Goal: Task Accomplishment & Management: Use online tool/utility

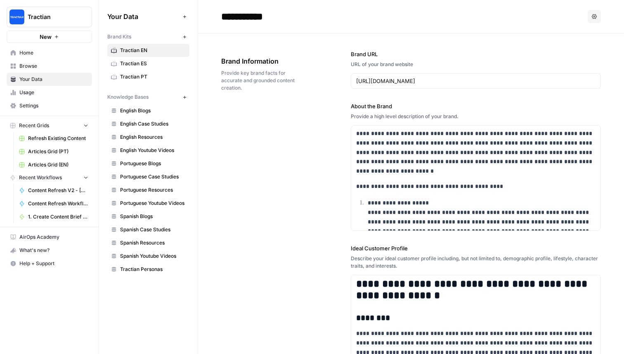
click at [28, 50] on span "Home" at bounding box center [53, 52] width 69 height 7
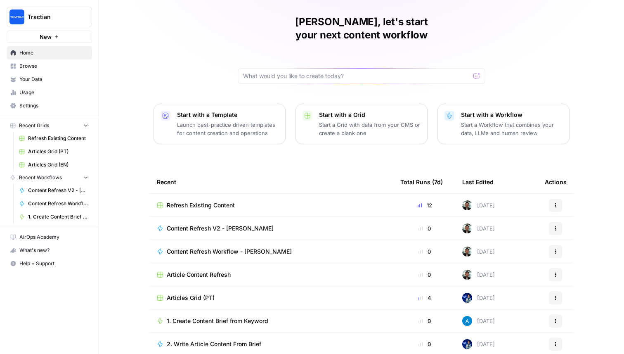
scroll to position [26, 0]
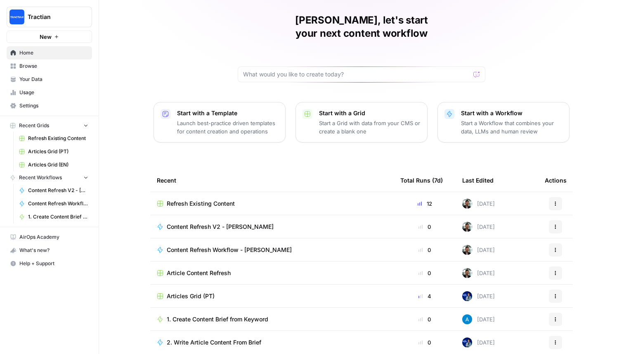
click at [225, 245] on span "Content Refresh Workflow - [PERSON_NAME]" at bounding box center [229, 249] width 125 height 8
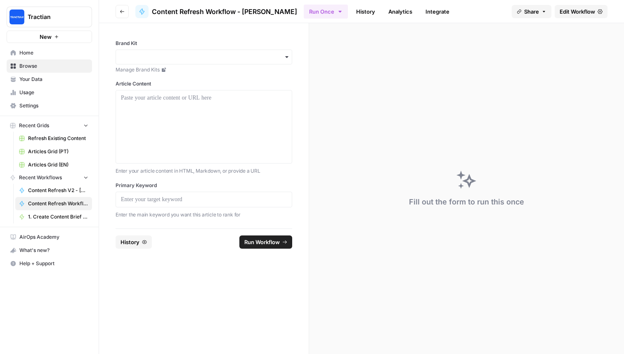
click at [267, 64] on div "Brand Kit Manage Brand Kits" at bounding box center [204, 57] width 177 height 34
click at [275, 61] on div "button" at bounding box center [204, 57] width 177 height 15
click at [218, 115] on div "Tractian EN" at bounding box center [204, 111] width 176 height 16
click at [226, 116] on div at bounding box center [204, 127] width 166 height 66
click at [248, 200] on p at bounding box center [204, 199] width 166 height 8
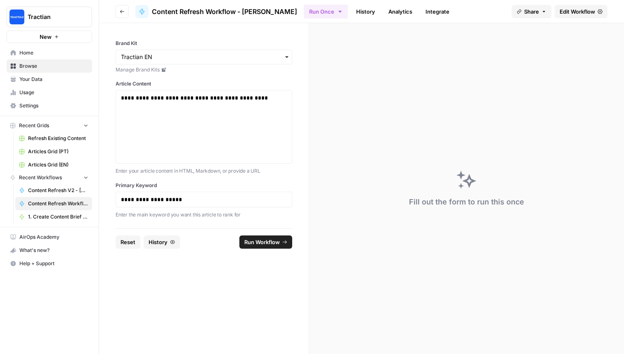
click at [280, 241] on button "Run Workflow" at bounding box center [265, 241] width 53 height 13
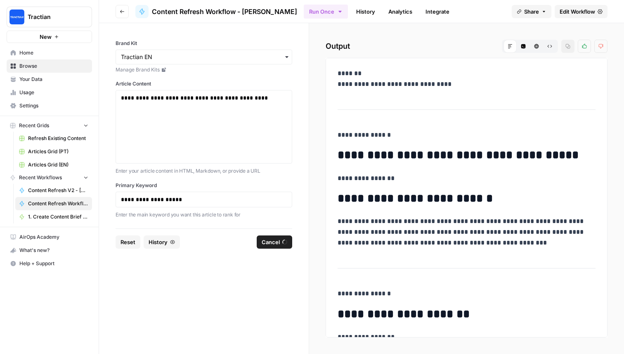
click at [587, 14] on span "Edit Workflow" at bounding box center [576, 11] width 35 height 8
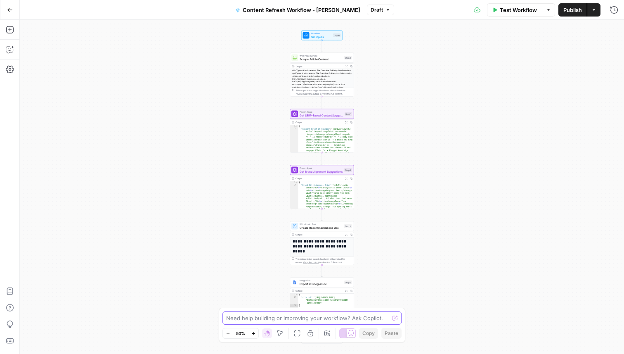
click at [250, 320] on textarea at bounding box center [307, 318] width 163 height 8
type textarea "improve this workflow, I want to make sure the content get's optimized not just…"
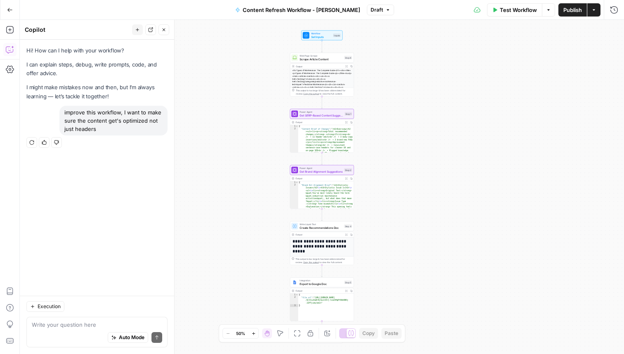
click at [71, 325] on textarea at bounding box center [97, 324] width 130 height 8
click at [64, 325] on textarea at bounding box center [97, 324] width 130 height 8
click at [76, 325] on textarea at bounding box center [97, 324] width 130 height 8
click at [63, 326] on textarea at bounding box center [97, 324] width 130 height 8
type textarea "Sept 15 405.47 Oct 404 Nov 404, Dec 404"
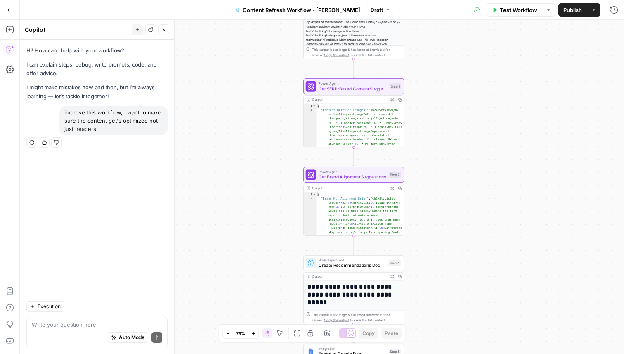
type textarea "w"
type textarea "where is the suggestions"
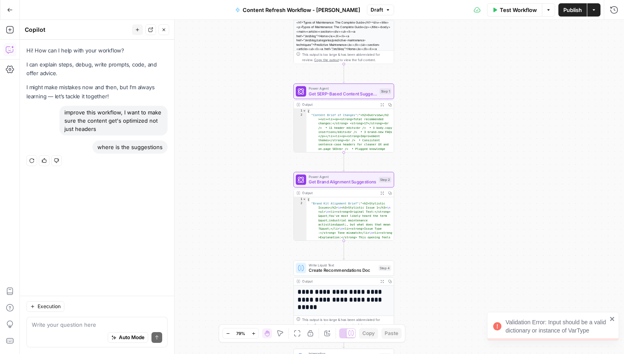
click at [104, 323] on textarea at bounding box center [97, 324] width 130 height 8
click at [132, 341] on button "Auto Mode" at bounding box center [128, 337] width 40 height 11
click at [99, 326] on textarea at bounding box center [97, 324] width 130 height 8
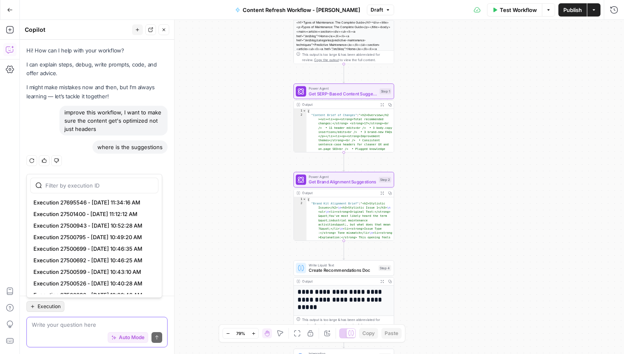
click at [52, 305] on span "Execution" at bounding box center [49, 305] width 23 height 7
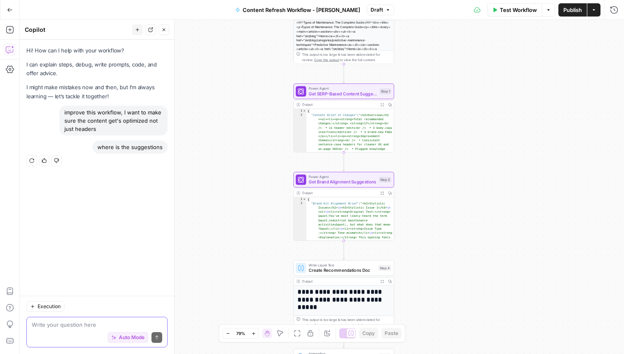
click at [72, 326] on textarea at bounding box center [97, 324] width 130 height 8
type textarea "improve this workflow, make sure the content in the body is optimized as well, …"
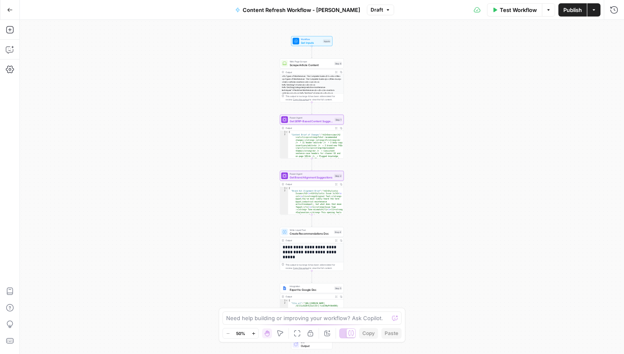
click at [394, 320] on div at bounding box center [395, 318] width 6 height 8
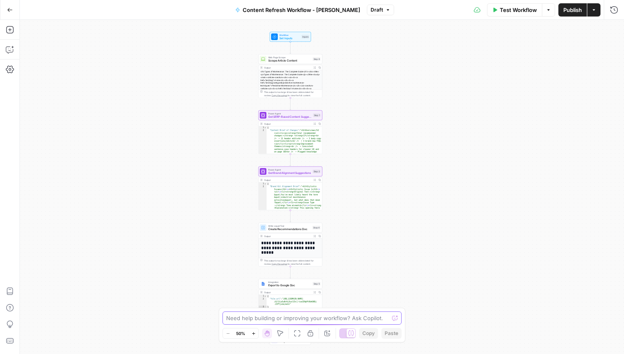
click at [376, 319] on textarea at bounding box center [307, 318] width 163 height 8
type textarea "Review this workflow and tweak it so it edits the copy as well, not just header…"
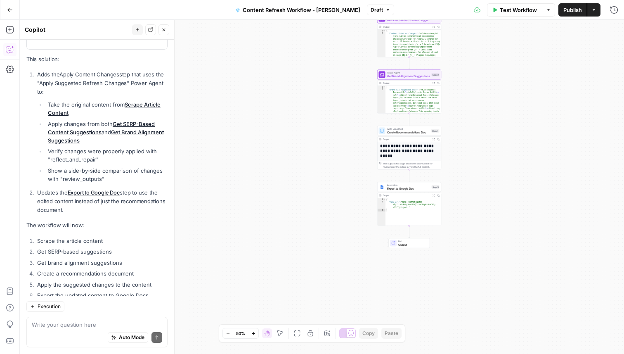
scroll to position [323, 0]
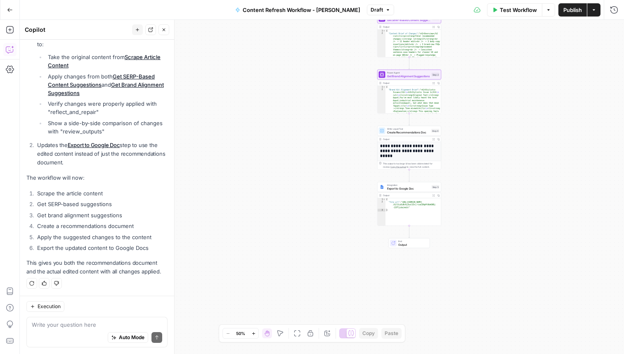
click at [101, 322] on textarea at bounding box center [97, 324] width 130 height 8
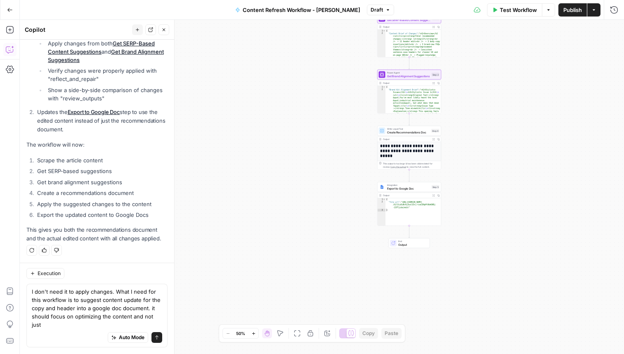
scroll to position [356, 0]
type textarea "I don't need it to apply changes. What I need for this workflow is to suggest c…"
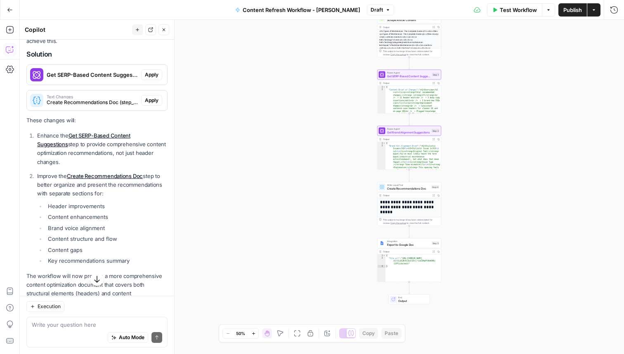
scroll to position [608, 0]
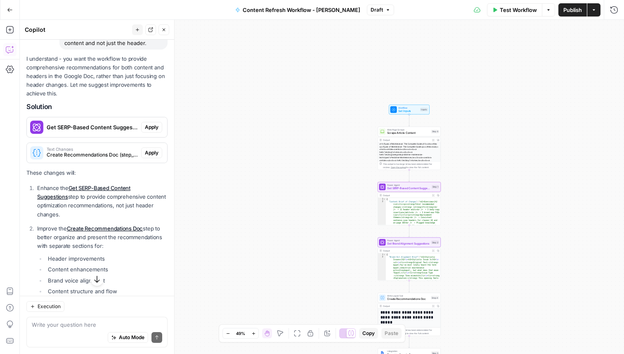
click at [153, 129] on span "Apply" at bounding box center [152, 126] width 14 height 7
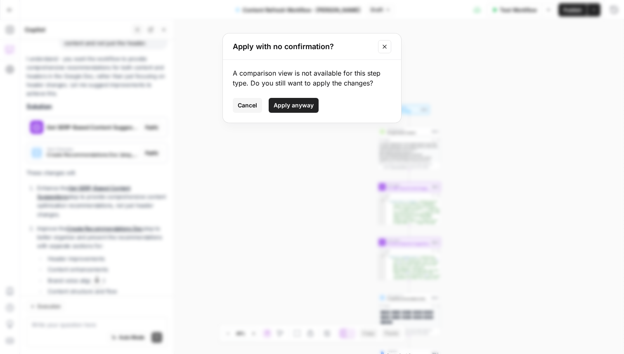
click at [297, 106] on span "Apply anyway" at bounding box center [293, 105] width 40 height 8
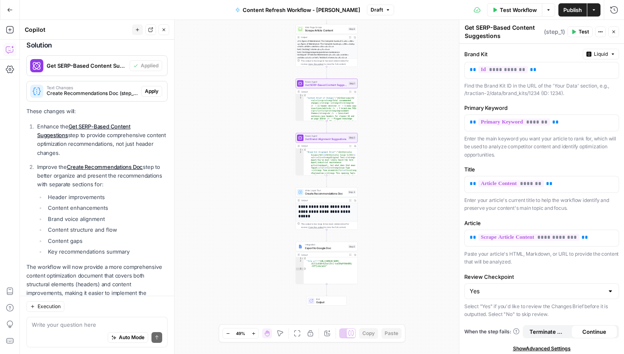
scroll to position [657, 0]
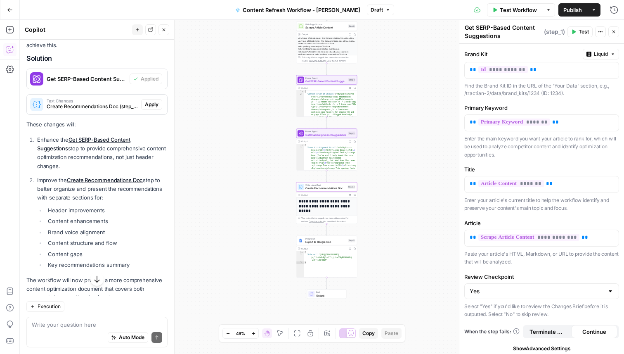
click at [146, 106] on span "Apply" at bounding box center [152, 104] width 14 height 7
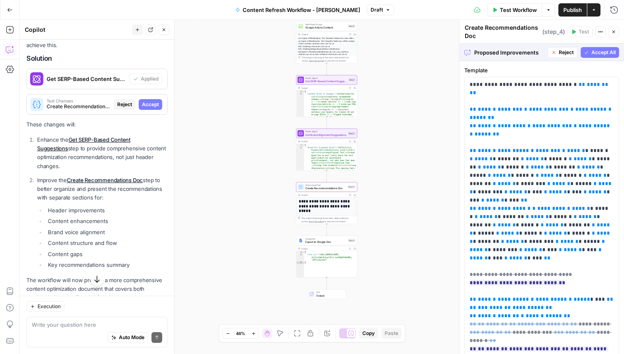
click at [151, 104] on span "Accept" at bounding box center [150, 104] width 17 height 7
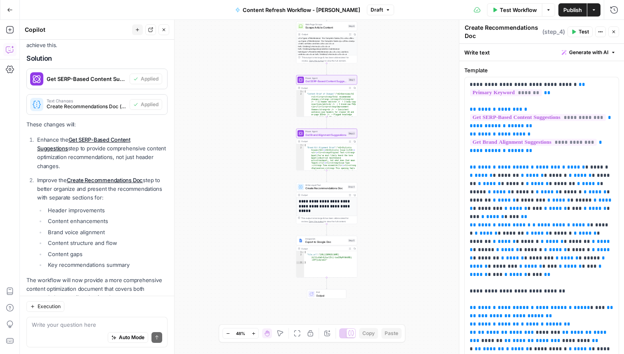
scroll to position [618, 0]
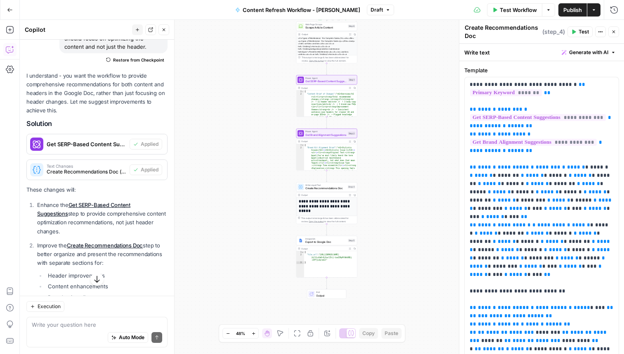
click at [326, 56] on div "This output is too large & has been abbreviated for review. Copy the output to …" at bounding box center [326, 59] width 61 height 8
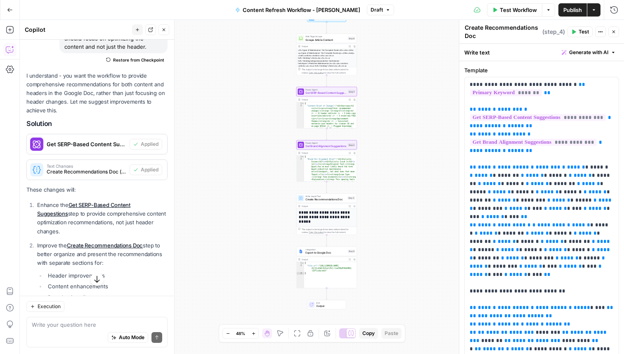
scroll to position [740, 0]
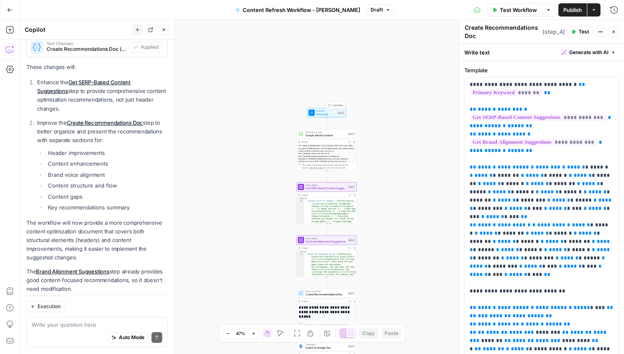
click at [334, 104] on span "Test Step" at bounding box center [337, 106] width 10 height 4
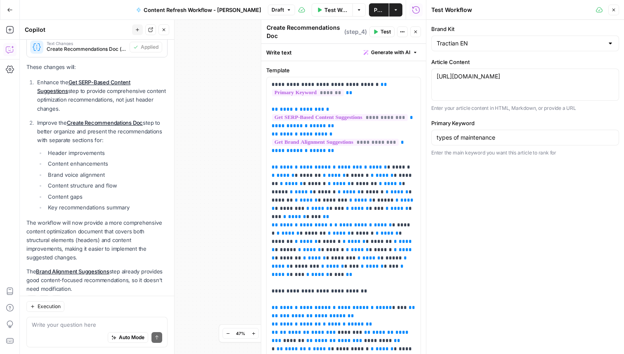
click at [617, 9] on button "Close" at bounding box center [613, 10] width 11 height 11
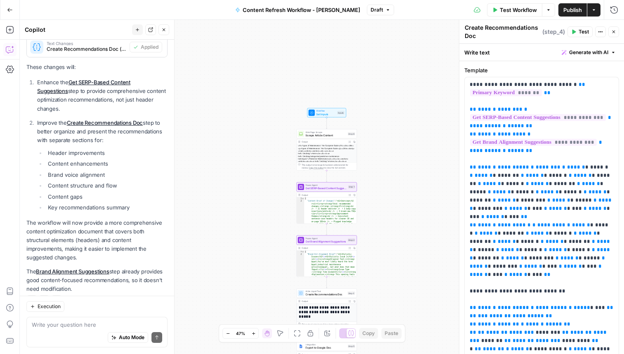
click at [614, 35] on button "Close" at bounding box center [613, 31] width 11 height 11
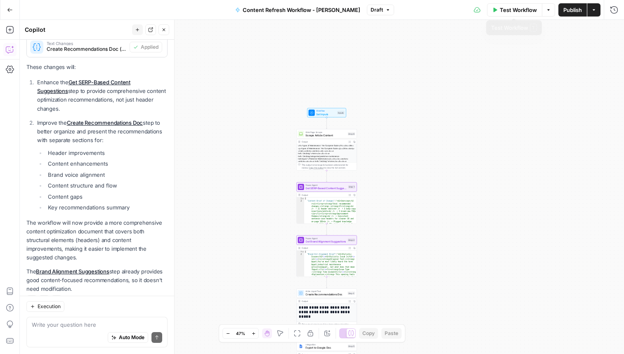
click at [525, 11] on span "Test Workflow" at bounding box center [518, 10] width 37 height 8
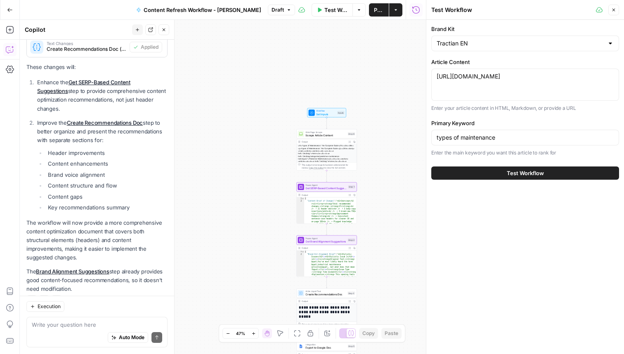
click at [510, 172] on span "Test Workflow" at bounding box center [525, 173] width 37 height 8
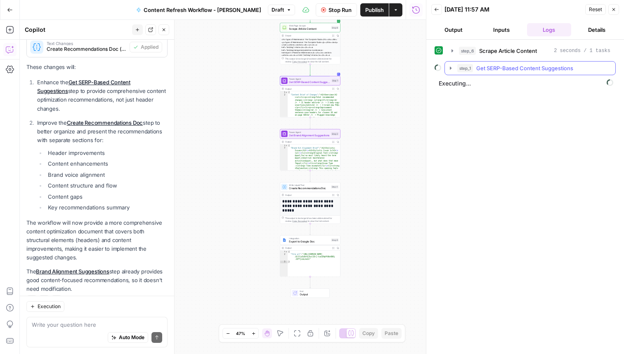
click at [448, 66] on icon "button" at bounding box center [450, 68] width 7 height 7
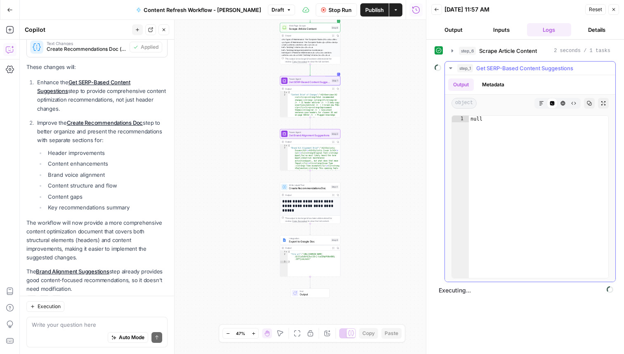
click at [448, 66] on icon "button" at bounding box center [450, 68] width 7 height 7
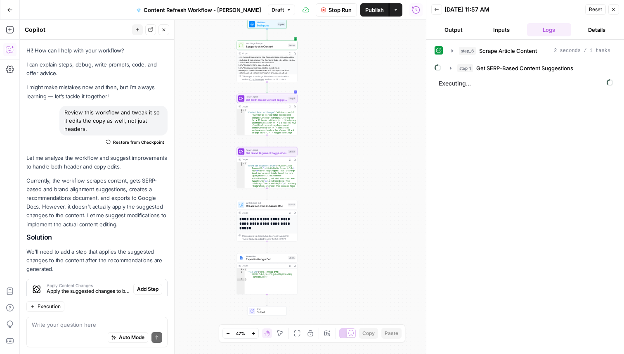
scroll to position [740, 0]
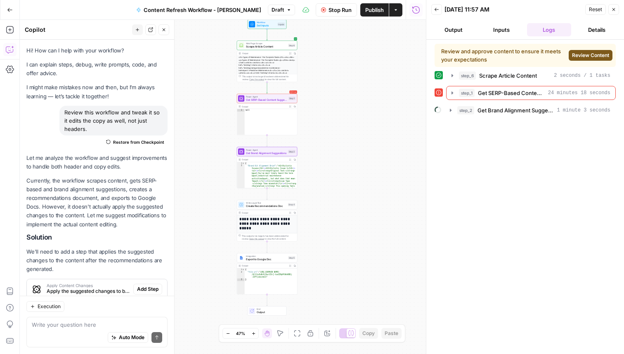
scroll to position [740, 0]
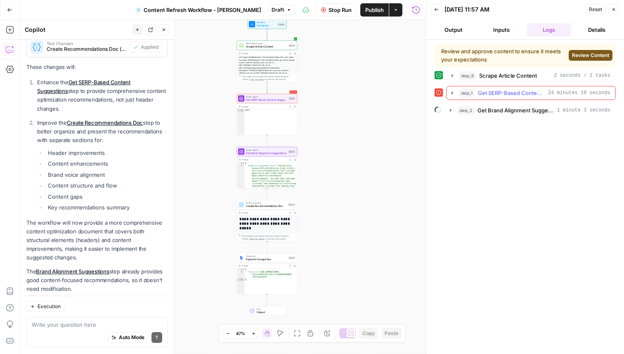
click at [453, 95] on icon "button" at bounding box center [452, 93] width 7 height 7
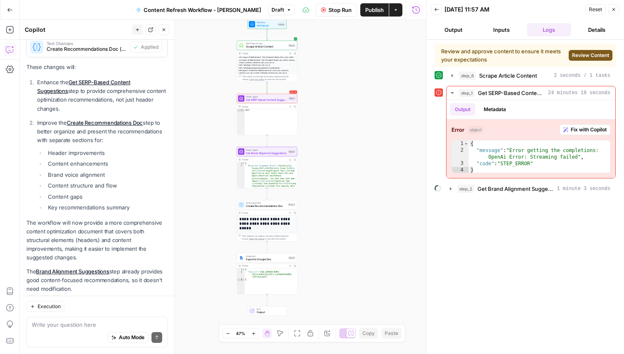
click at [599, 54] on span "Review Content" at bounding box center [590, 55] width 37 height 7
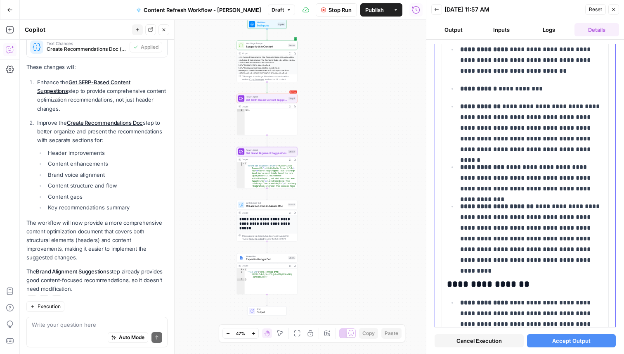
scroll to position [138, 0]
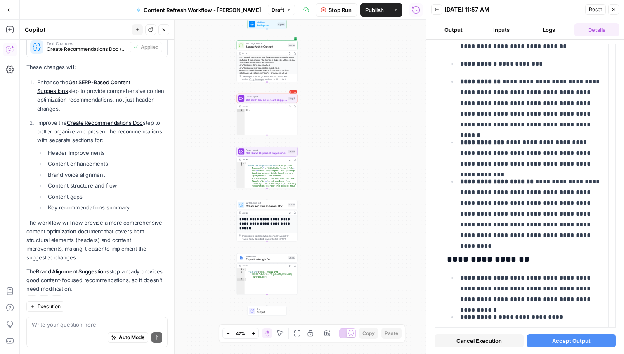
click at [561, 339] on span "Accept Output" at bounding box center [571, 340] width 38 height 8
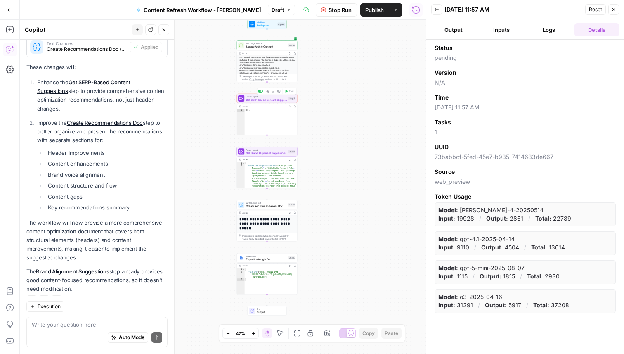
click at [291, 94] on div "Copy step Delete step Add Note Test" at bounding box center [276, 90] width 39 height 7
click at [614, 9] on icon "button" at bounding box center [613, 9] width 3 height 3
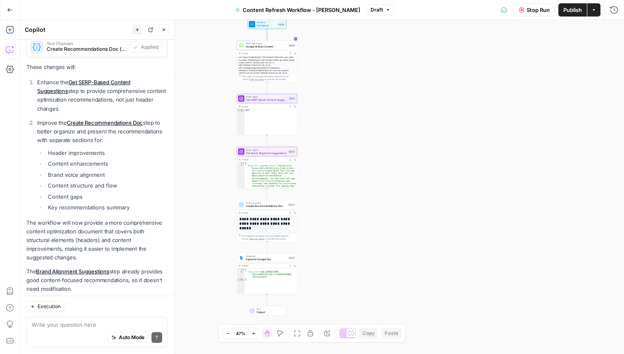
click at [349, 333] on icon at bounding box center [351, 333] width 6 height 6
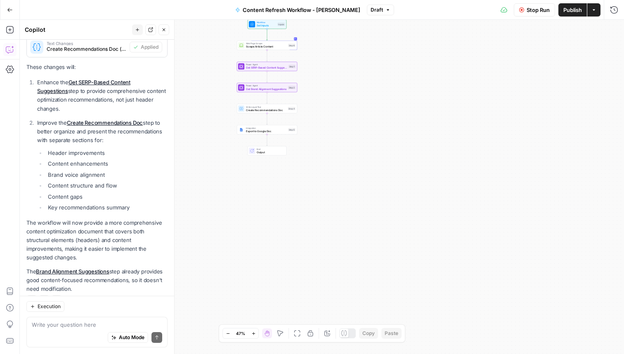
click at [349, 333] on div at bounding box center [347, 333] width 17 height 10
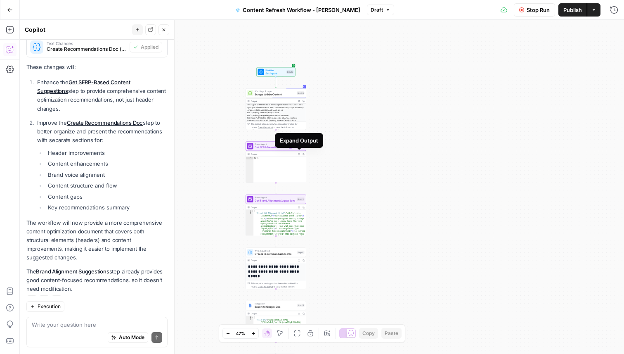
click at [299, 154] on icon "button" at bounding box center [299, 154] width 2 height 2
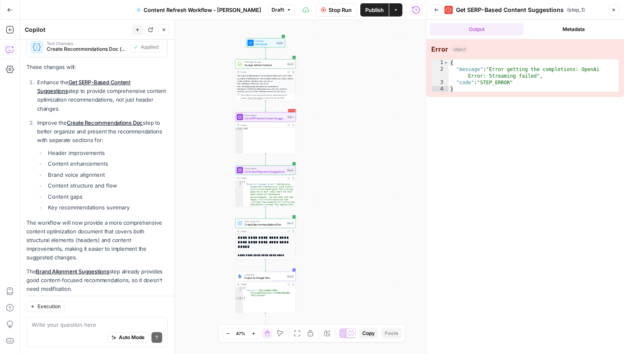
click at [264, 238] on h1 "**********" at bounding box center [266, 242] width 56 height 14
click at [288, 230] on icon "button" at bounding box center [289, 231] width 2 height 2
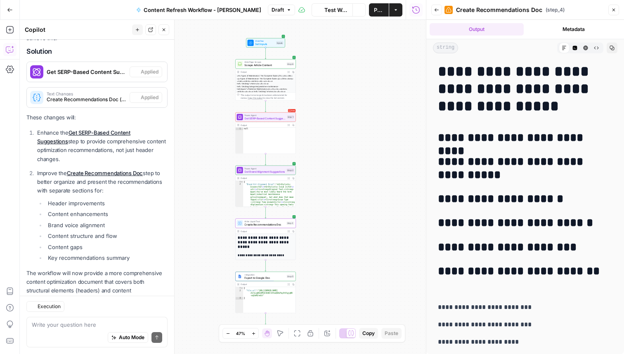
scroll to position [740, 0]
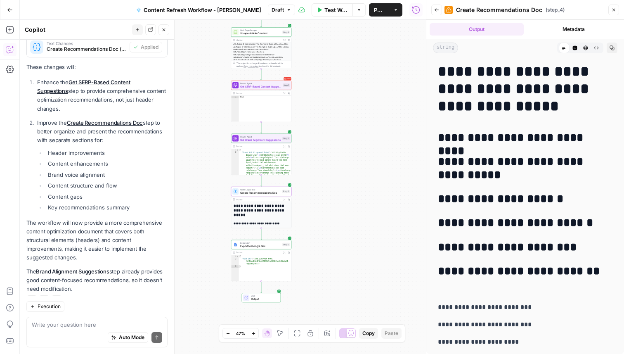
click at [269, 295] on span "End" at bounding box center [264, 295] width 26 height 3
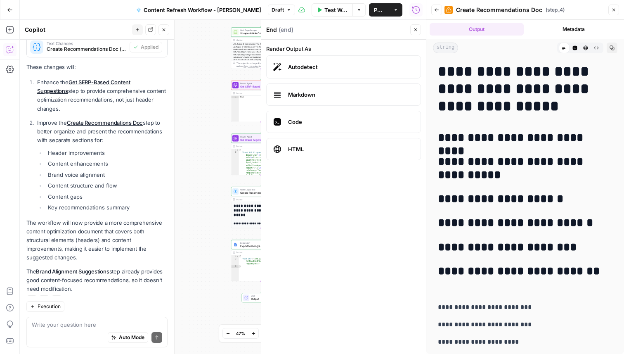
click at [206, 270] on div "Workflow Set Inputs Inputs Web Page Scrape Scrape Article Content Step 6 Output…" at bounding box center [223, 187] width 406 height 334
click at [205, 269] on div "Workflow Set Inputs Inputs Web Page Scrape Scrape Article Content Step 6 Output…" at bounding box center [223, 187] width 406 height 334
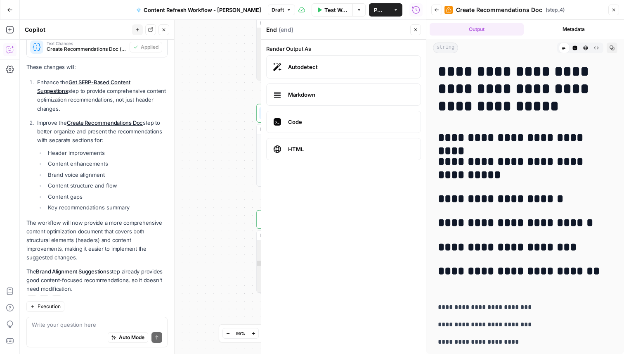
click at [413, 26] on button "Close" at bounding box center [415, 29] width 11 height 11
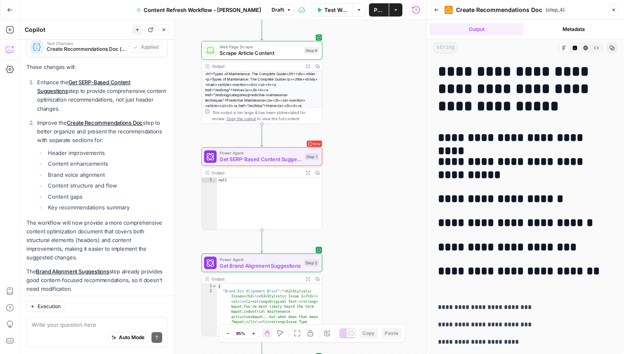
click at [324, 10] on span "Test Workflow" at bounding box center [335, 10] width 23 height 8
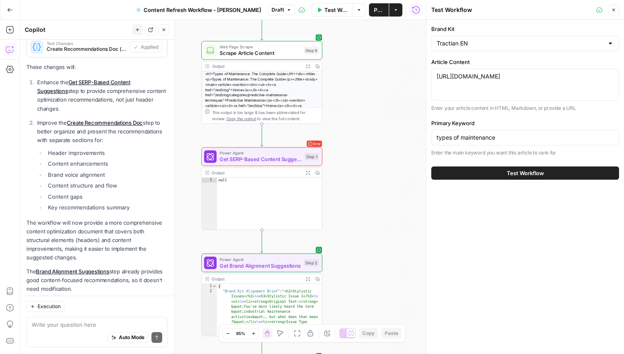
scroll to position [0, 0]
click at [496, 169] on button "Test Workflow" at bounding box center [525, 172] width 188 height 13
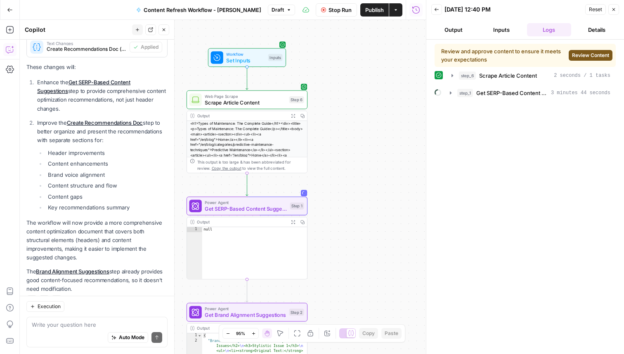
click at [583, 57] on span "Review Content" at bounding box center [590, 55] width 37 height 7
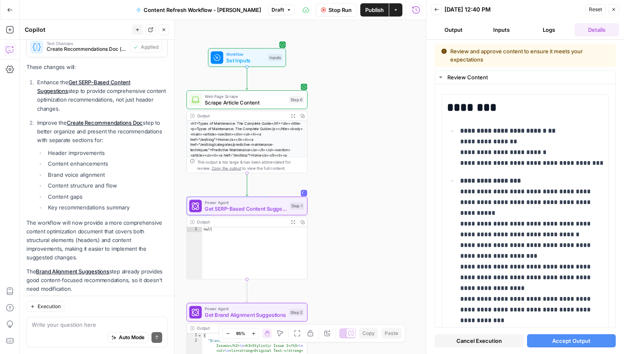
click at [584, 340] on span "Accept Output" at bounding box center [571, 340] width 38 height 8
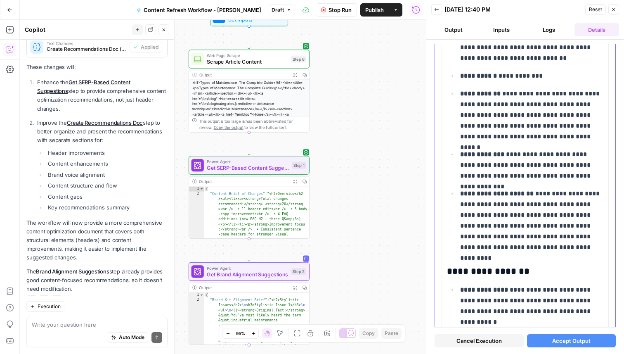
scroll to position [219, 0]
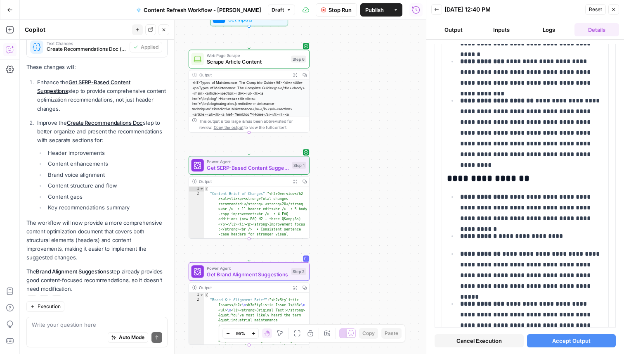
click at [570, 341] on span "Accept Output" at bounding box center [571, 340] width 38 height 8
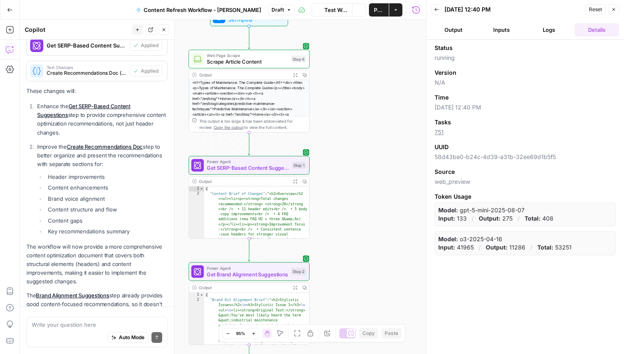
scroll to position [740, 0]
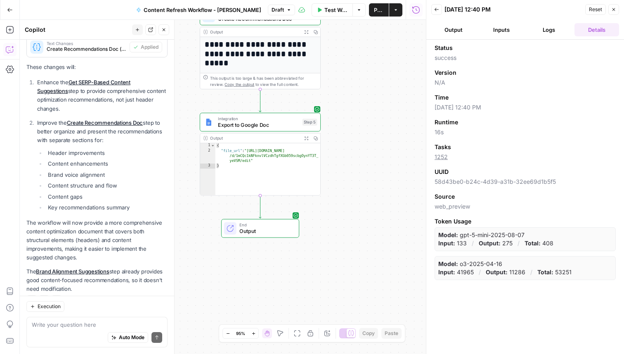
click at [290, 51] on h1 "**********" at bounding box center [260, 54] width 111 height 28
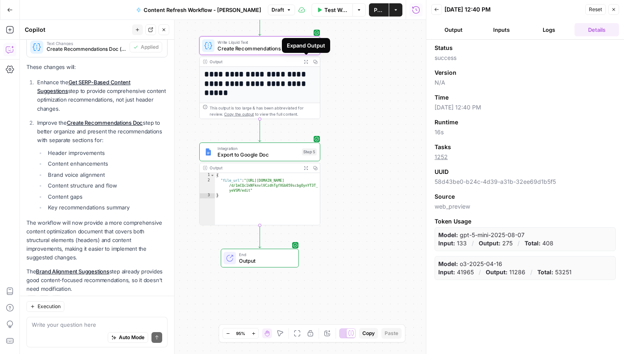
click at [304, 61] on icon "button" at bounding box center [306, 61] width 4 height 4
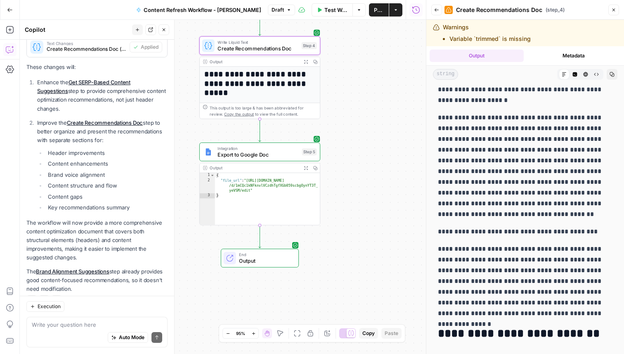
scroll to position [1250, 0]
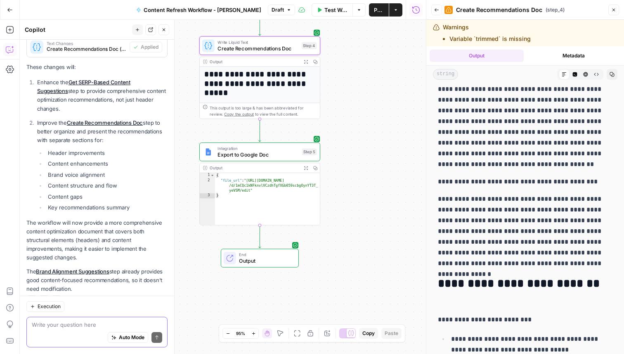
click at [80, 325] on textarea at bounding box center [97, 324] width 130 height 8
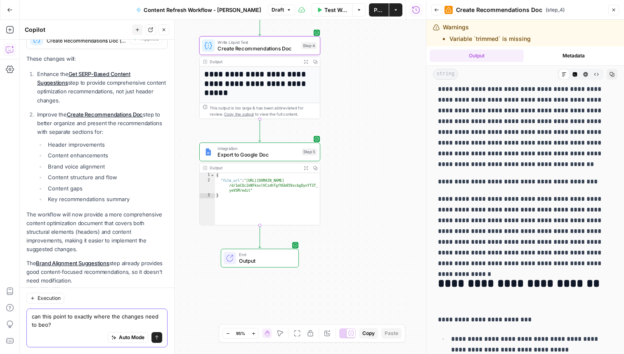
type textarea "can this point to exactly where the changes need to beo?"
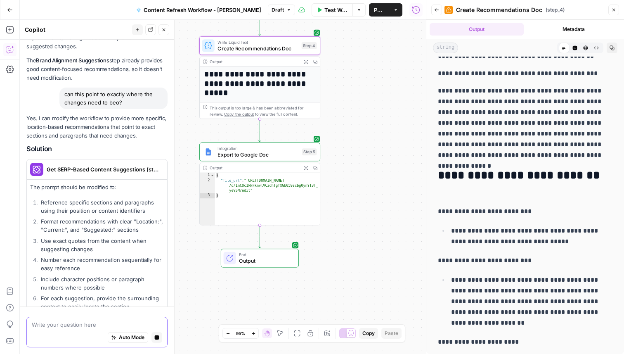
scroll to position [936, 0]
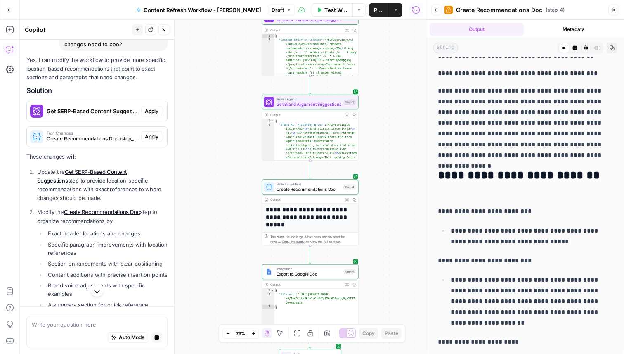
scroll to position [1009, 0]
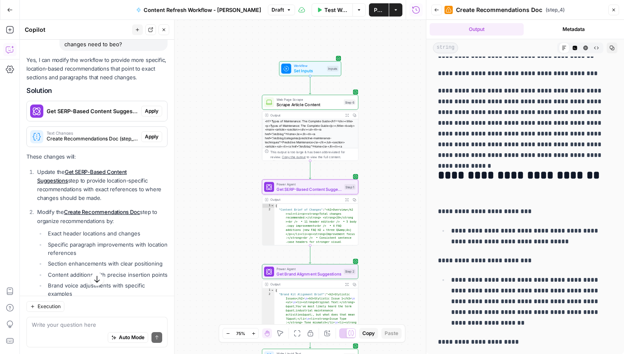
click at [104, 107] on span "Get SERP-Based Content Suggestions (step_1)" at bounding box center [92, 111] width 91 height 8
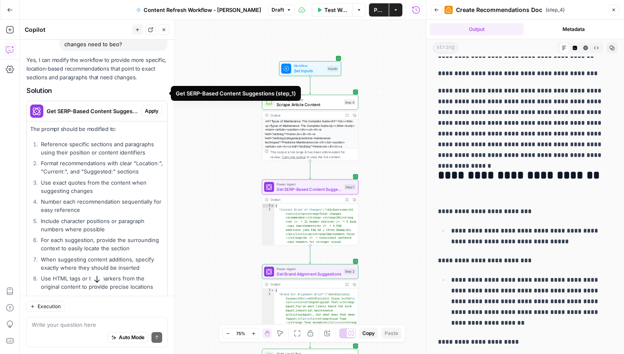
click at [151, 107] on span "Apply" at bounding box center [152, 110] width 14 height 7
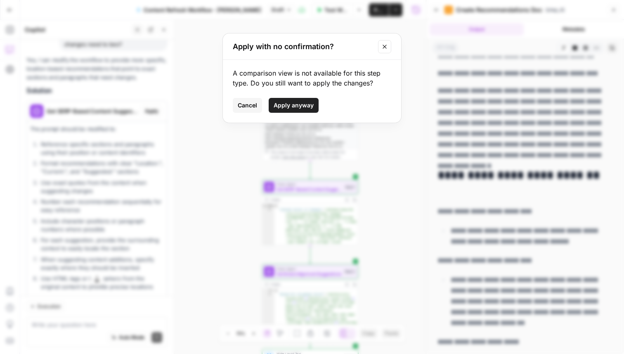
click at [288, 101] on span "Apply anyway" at bounding box center [293, 105] width 40 height 8
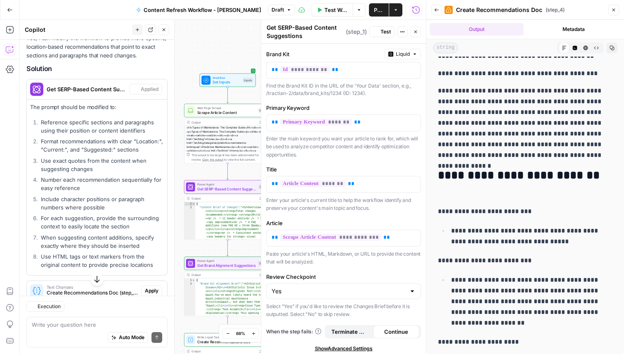
scroll to position [1084, 0]
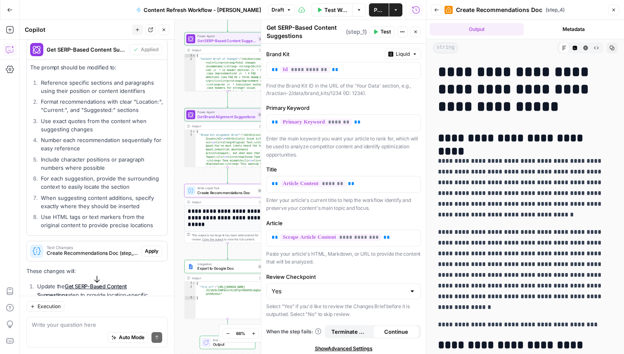
click at [157, 247] on span "Apply" at bounding box center [152, 250] width 14 height 7
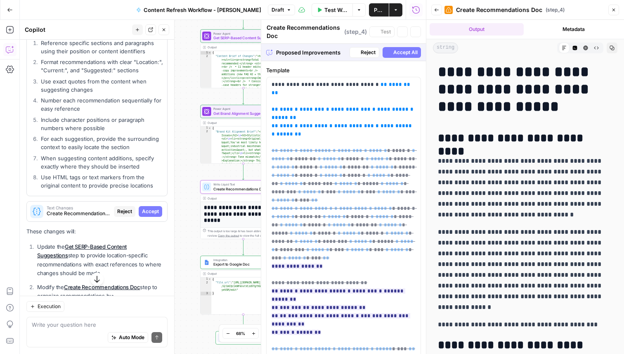
scroll to position [1044, 0]
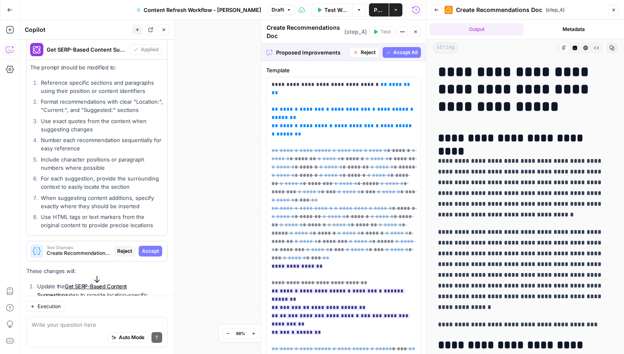
click at [157, 247] on span "Accept" at bounding box center [150, 250] width 17 height 7
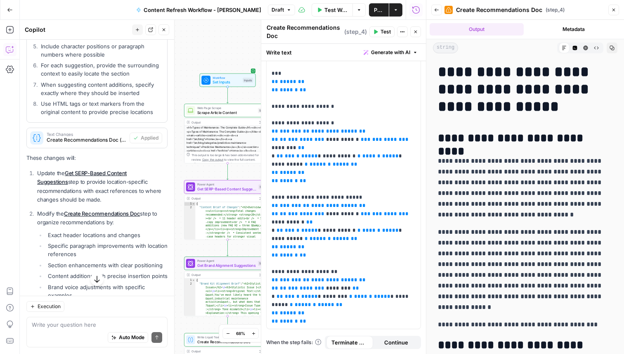
scroll to position [1321, 0]
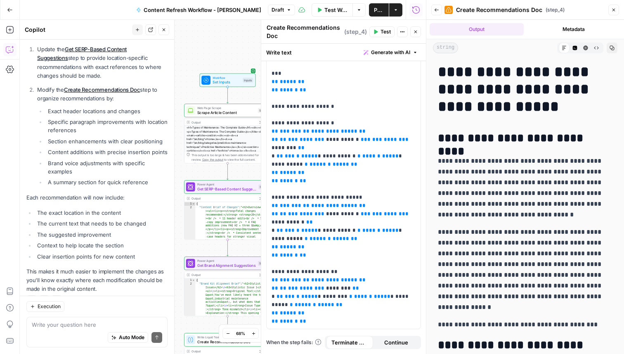
click at [611, 8] on icon "button" at bounding box center [613, 9] width 5 height 5
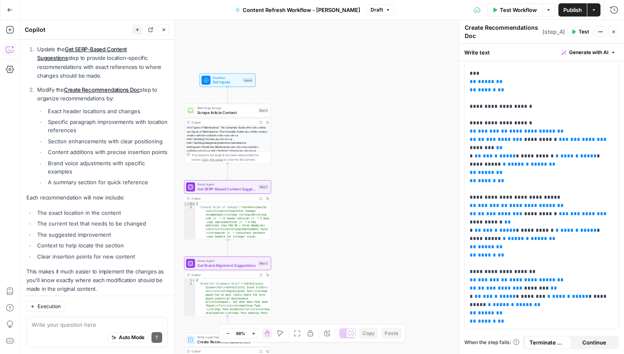
click at [614, 33] on icon "button" at bounding box center [613, 31] width 5 height 5
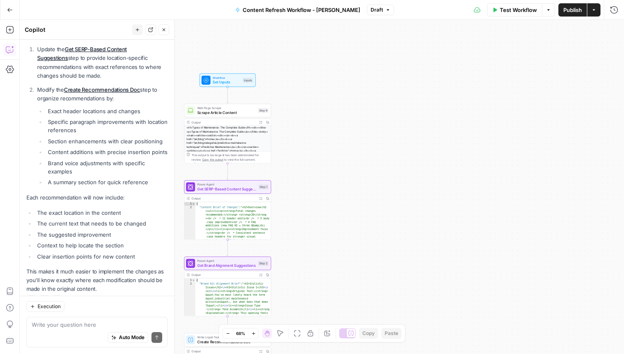
click at [514, 14] on button "Test Workflow" at bounding box center [514, 9] width 55 height 13
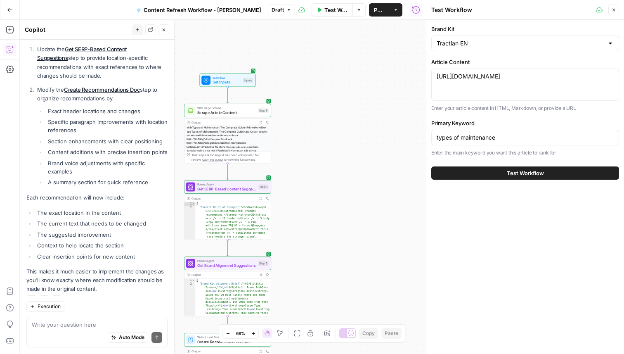
click at [480, 170] on button "Test Workflow" at bounding box center [525, 172] width 188 height 13
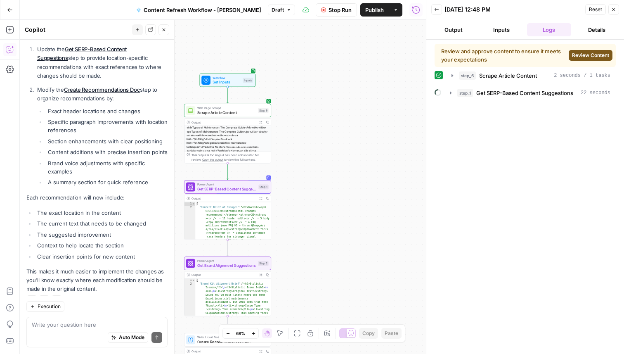
click at [580, 57] on span "Review Content" at bounding box center [590, 55] width 37 height 7
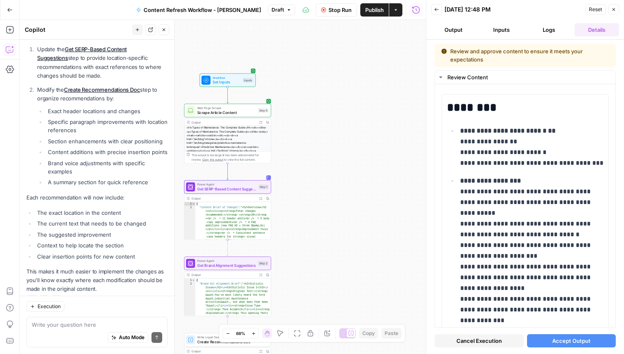
click at [568, 338] on span "Accept Output" at bounding box center [571, 340] width 38 height 8
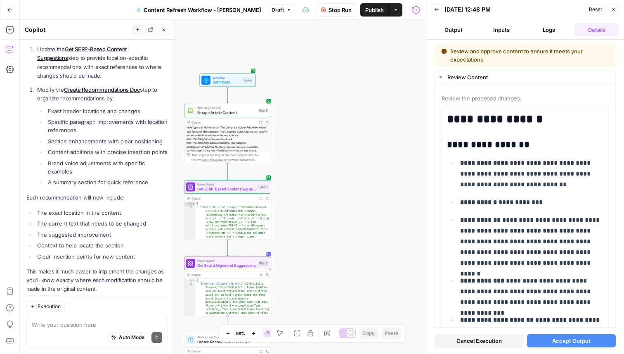
click at [573, 337] on span "Accept Output" at bounding box center [571, 340] width 38 height 8
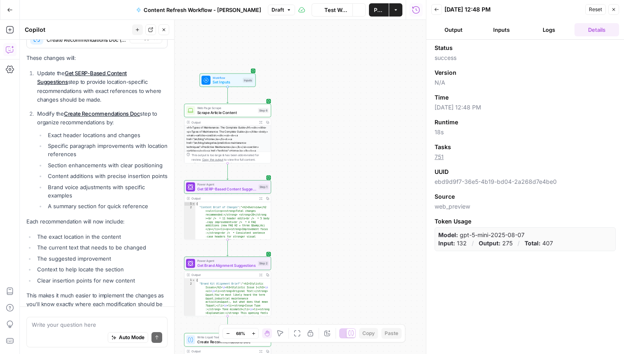
scroll to position [1145, 0]
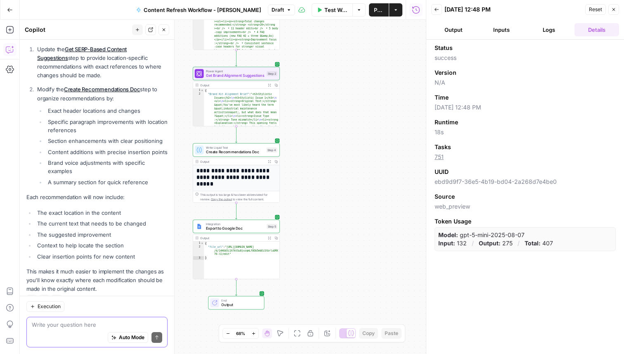
click at [98, 327] on textarea at bounding box center [97, 324] width 130 height 8
paste textarea "workflow is Google Docs–first, you want AirOps to generate clean Markdown or HT…"
type textarea "workflow is Google Docs–first, you want AirOps to generate clean Markdown or HT…"
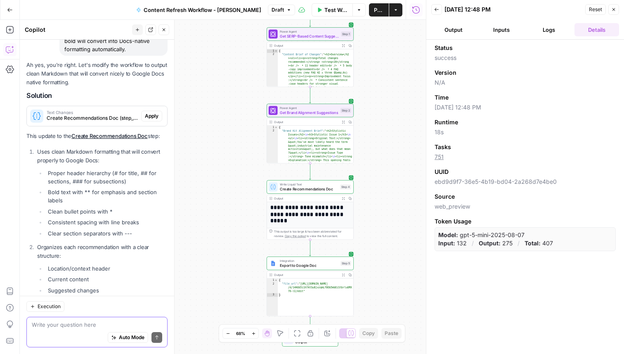
scroll to position [1407, 0]
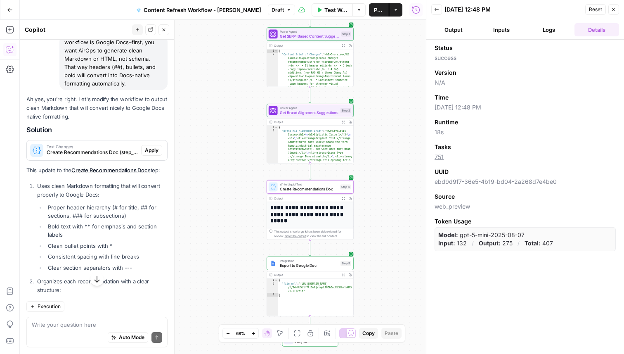
click at [150, 146] on span "Apply" at bounding box center [152, 149] width 14 height 7
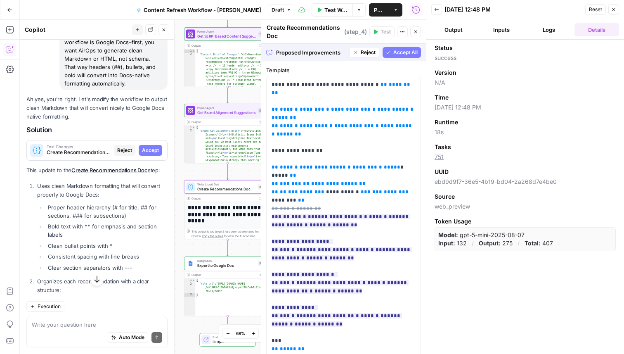
click at [153, 146] on span "Accept" at bounding box center [150, 149] width 17 height 7
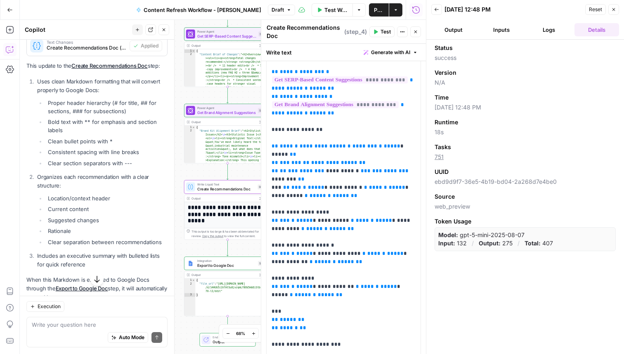
scroll to position [1614, 0]
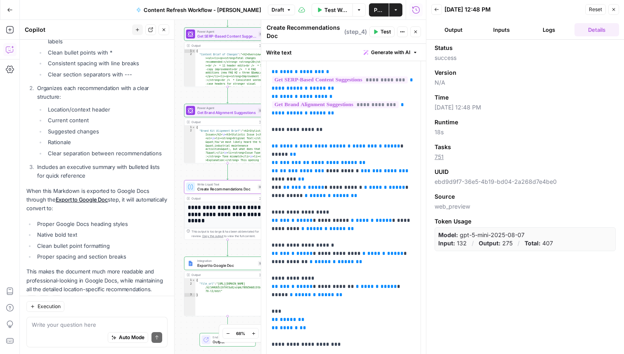
click at [180, 96] on div "Workflow Set Inputs Inputs Web Page Scrape Scrape Article Content Step 6 Output…" at bounding box center [223, 187] width 406 height 334
click at [615, 10] on icon "button" at bounding box center [613, 9] width 5 height 5
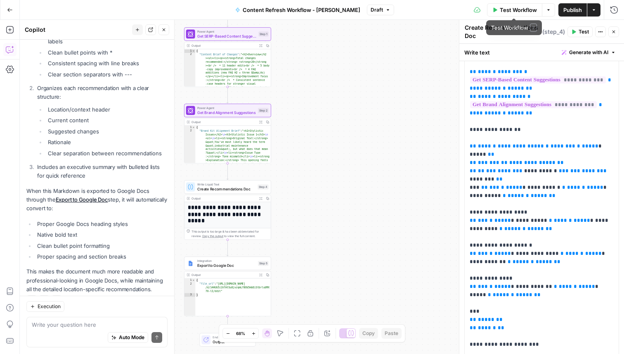
click at [507, 10] on span "Test Workflow" at bounding box center [518, 10] width 37 height 8
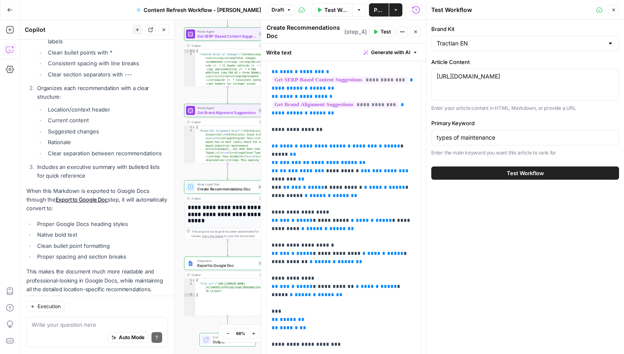
click at [513, 171] on span "Test Workflow" at bounding box center [525, 173] width 37 height 8
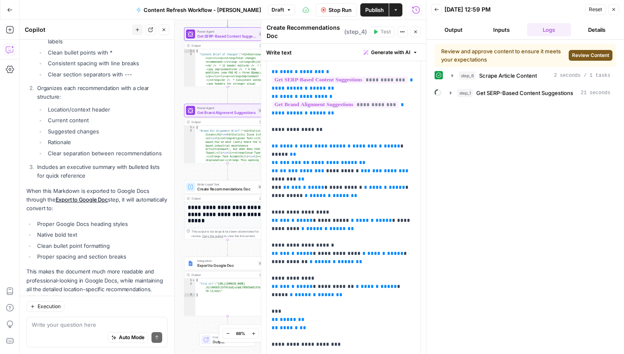
click at [578, 57] on span "Review Content" at bounding box center [590, 55] width 37 height 7
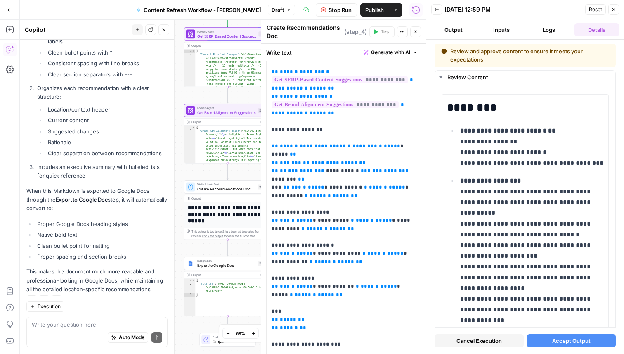
click at [571, 347] on button "Accept Output" at bounding box center [571, 340] width 89 height 13
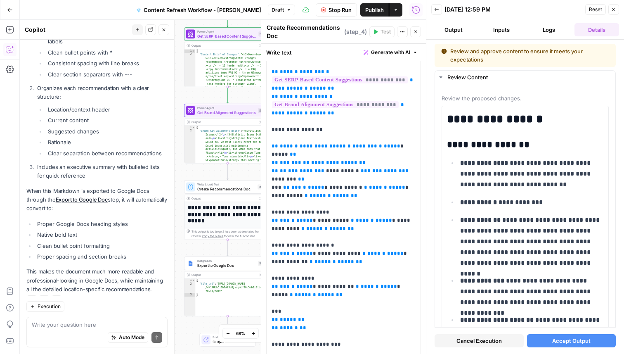
click at [589, 342] on span "Accept Output" at bounding box center [571, 340] width 38 height 8
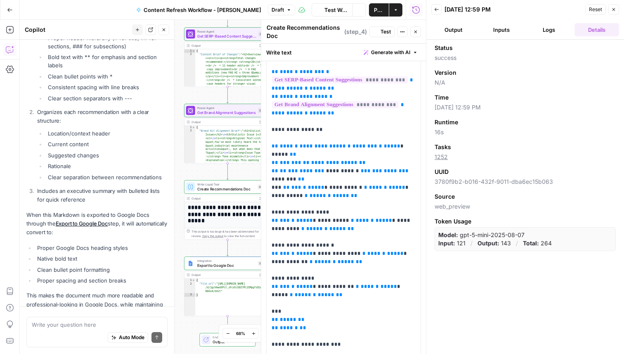
scroll to position [1614, 0]
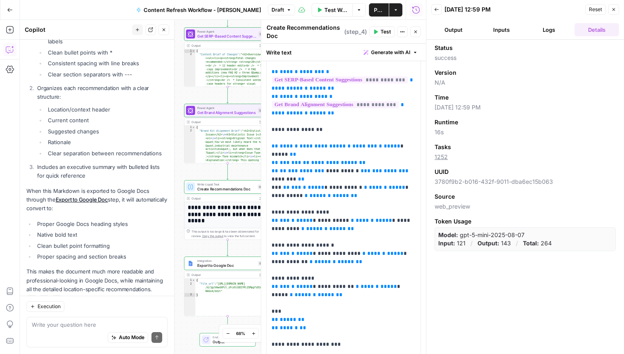
click at [613, 7] on icon "button" at bounding box center [613, 9] width 5 height 5
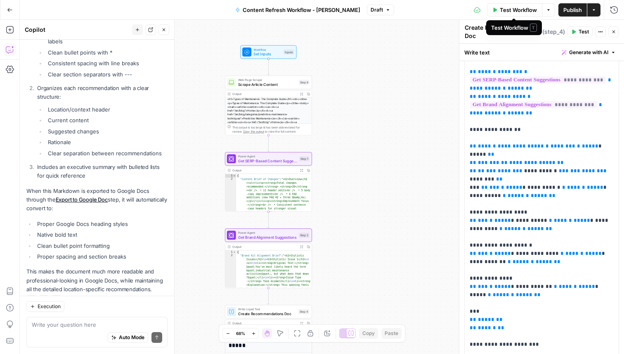
click at [507, 9] on span "Test Workflow" at bounding box center [518, 10] width 37 height 8
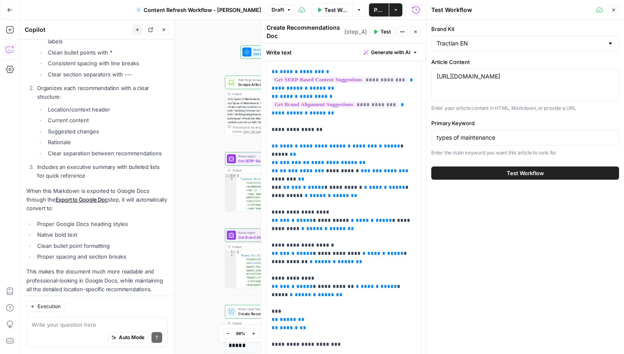
click at [512, 175] on span "Test Workflow" at bounding box center [525, 173] width 37 height 8
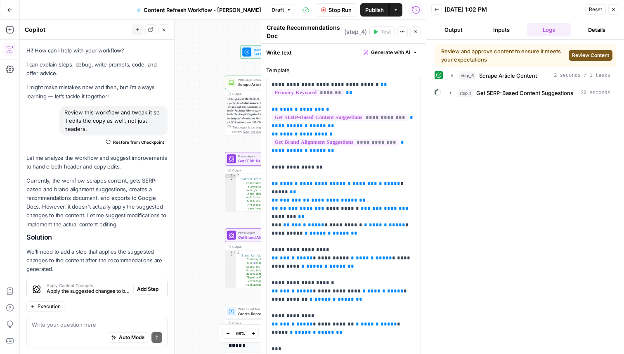
scroll to position [38, 0]
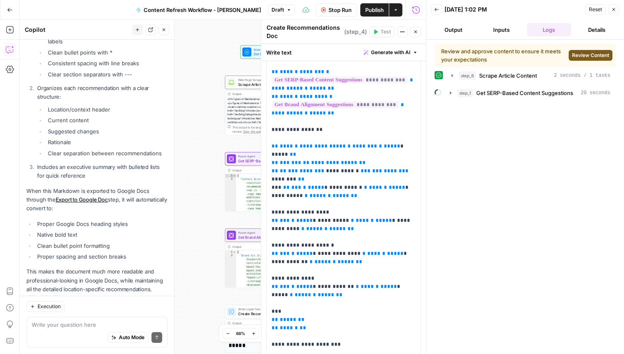
click at [601, 54] on span "Review Content" at bounding box center [590, 55] width 37 height 7
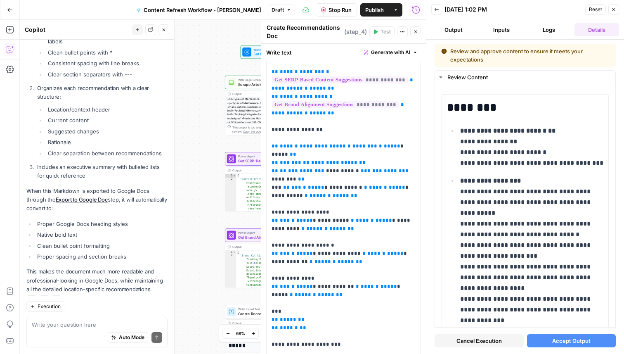
click at [581, 337] on span "Accept Output" at bounding box center [571, 340] width 38 height 8
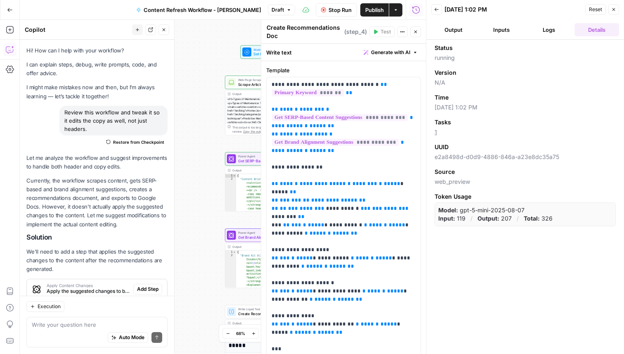
scroll to position [38, 0]
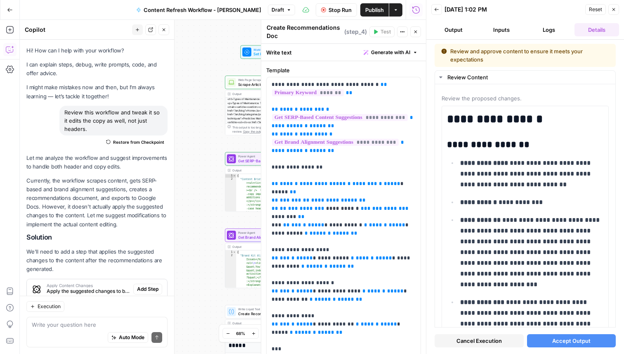
scroll to position [38, 0]
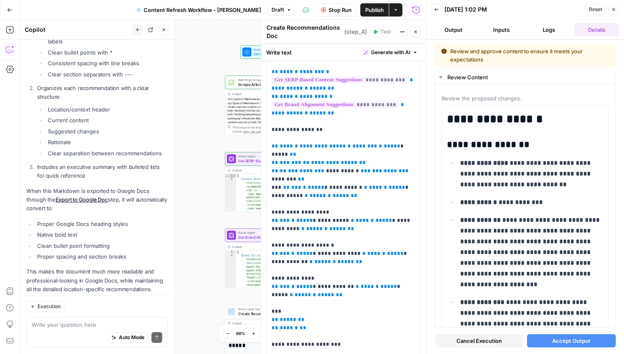
click at [575, 338] on span "Accept Output" at bounding box center [571, 340] width 38 height 8
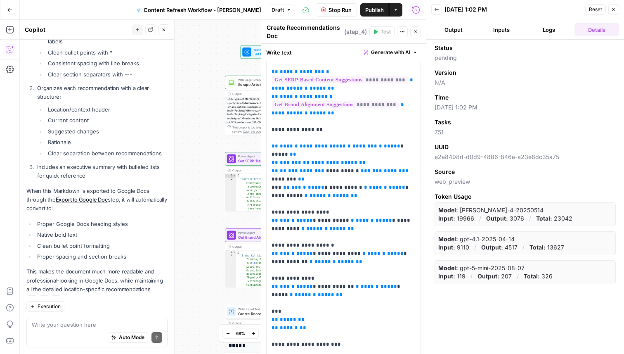
click at [193, 159] on div "Workflow Set Inputs Inputs Web Page Scrape Scrape Article Content Step 6 Output…" at bounding box center [223, 187] width 406 height 334
click at [612, 8] on icon "button" at bounding box center [613, 9] width 3 height 3
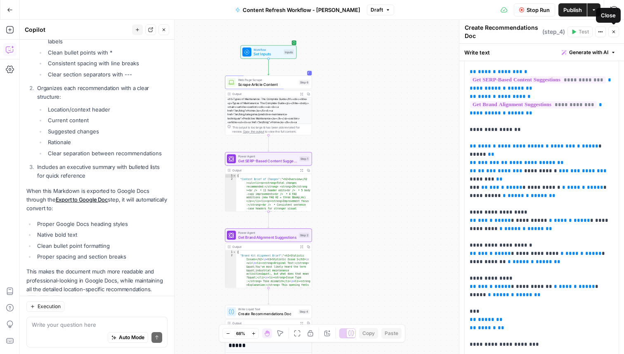
click at [614, 31] on icon "button" at bounding box center [613, 32] width 3 height 3
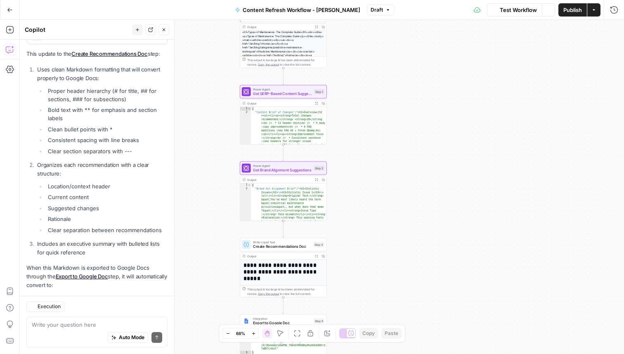
scroll to position [1614, 0]
